Goal: Book appointment/travel/reservation

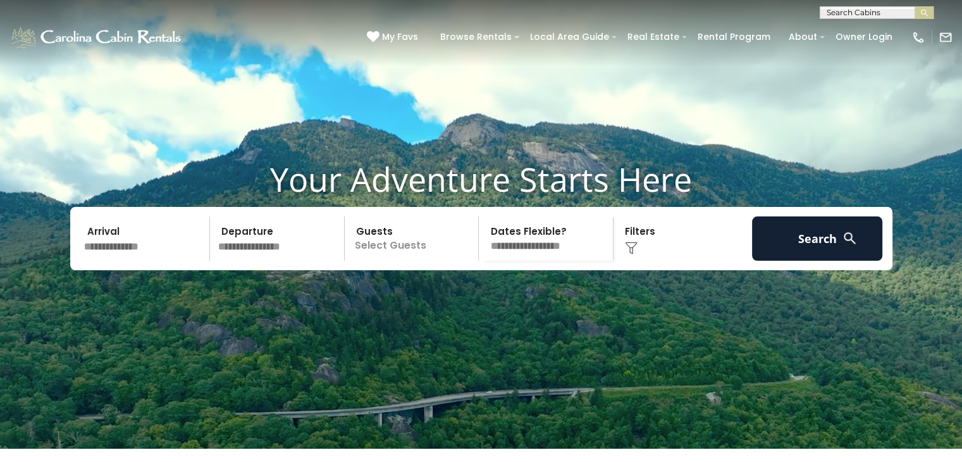
scroll to position [63, 0]
